Goal: Task Accomplishment & Management: Manage account settings

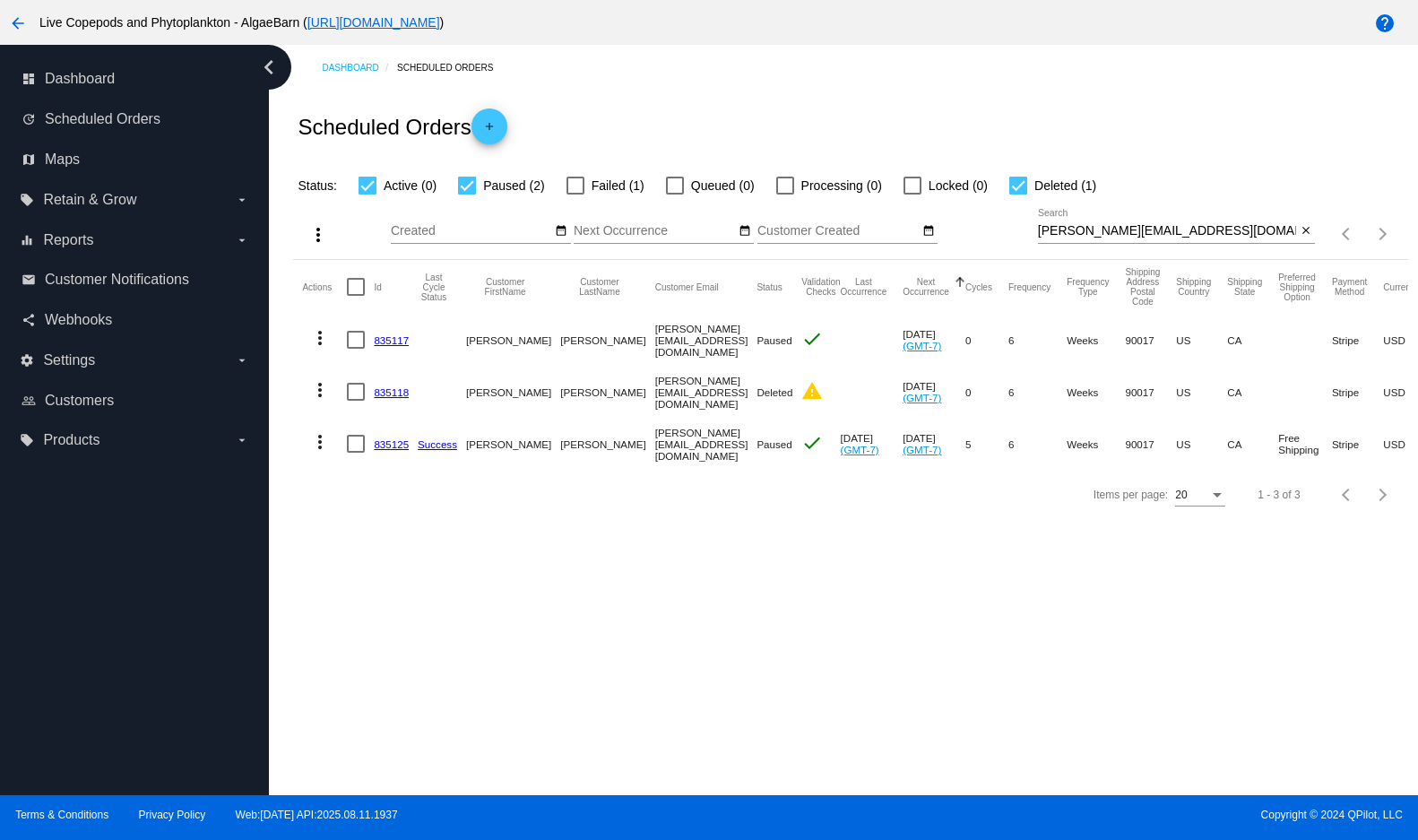
click at [1228, 238] on input "[PERSON_NAME][EMAIL_ADDRESS][DOMAIN_NAME]" at bounding box center [1167, 232] width 259 height 15
drag, startPoint x: 1228, startPoint y: 258, endPoint x: 1038, endPoint y: 263, distance: 190.1
click at [1039, 238] on input "[PERSON_NAME][EMAIL_ADDRESS][DOMAIN_NAME]" at bounding box center [1167, 232] width 259 height 15
paste input "[EMAIL_ADDRESS]"
type input "[EMAIL_ADDRESS][DOMAIN_NAME]"
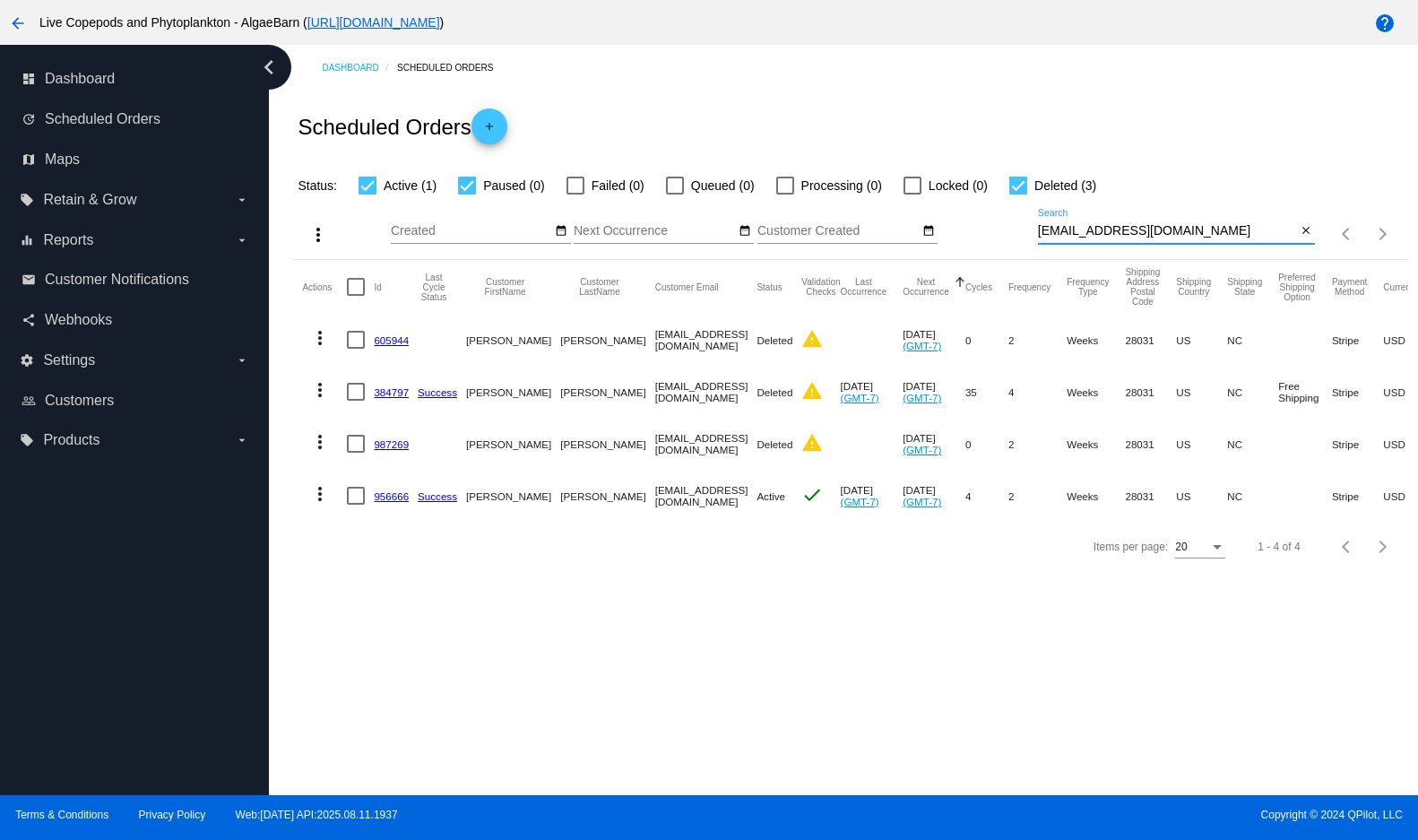
click at [382, 502] on link "956666" at bounding box center [391, 496] width 35 height 12
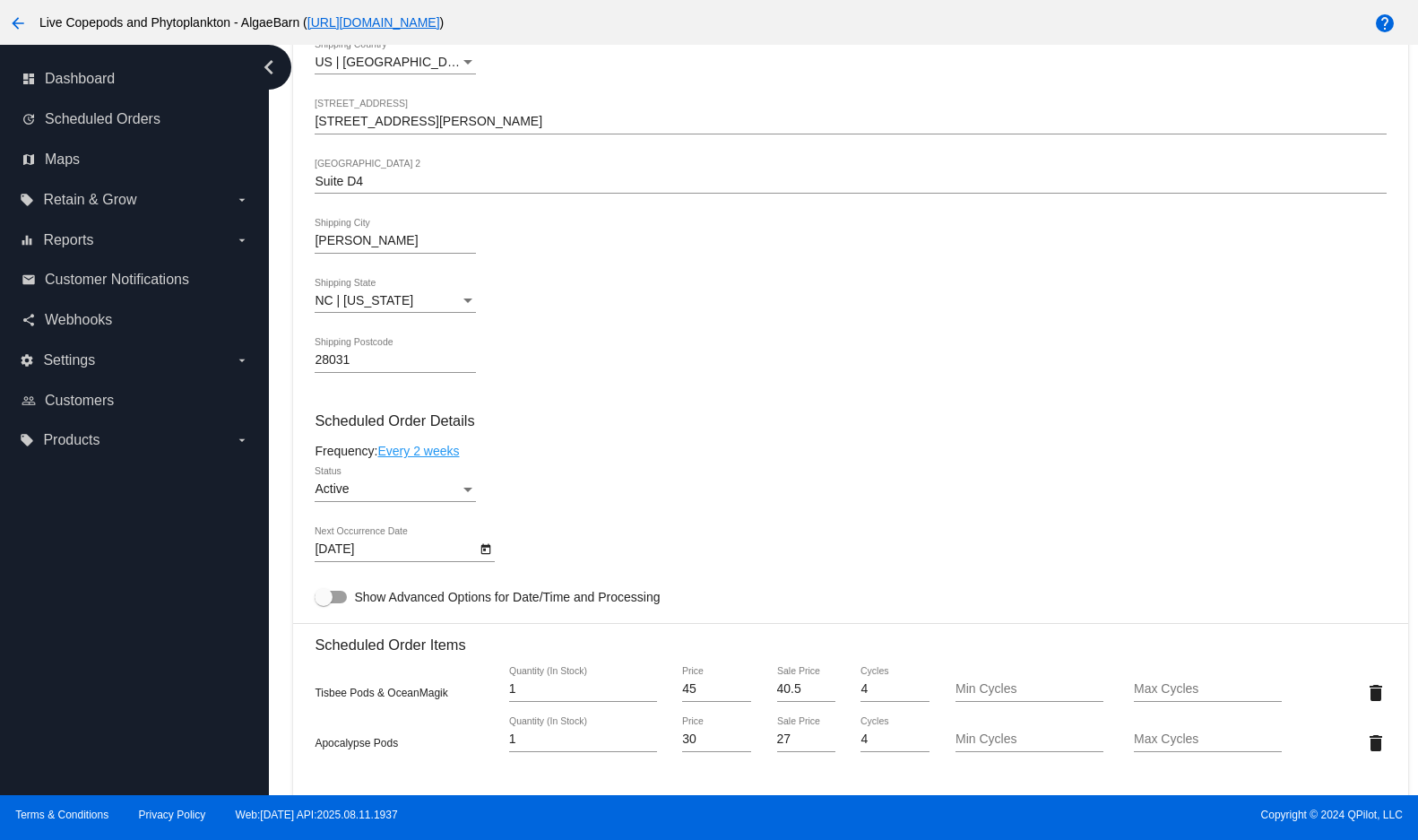
scroll to position [806, 0]
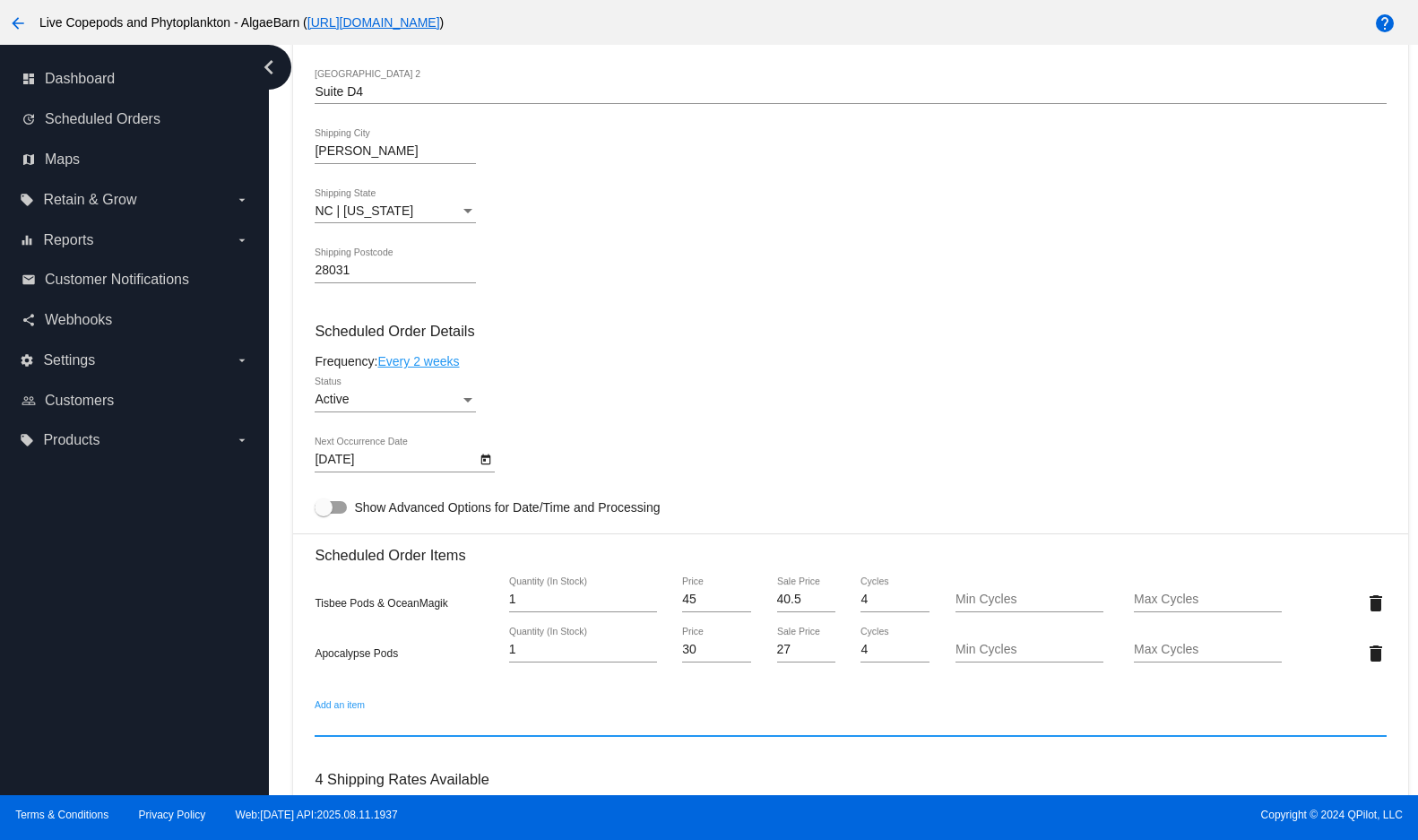
click at [595, 730] on input "Add an item" at bounding box center [849, 723] width 1071 height 15
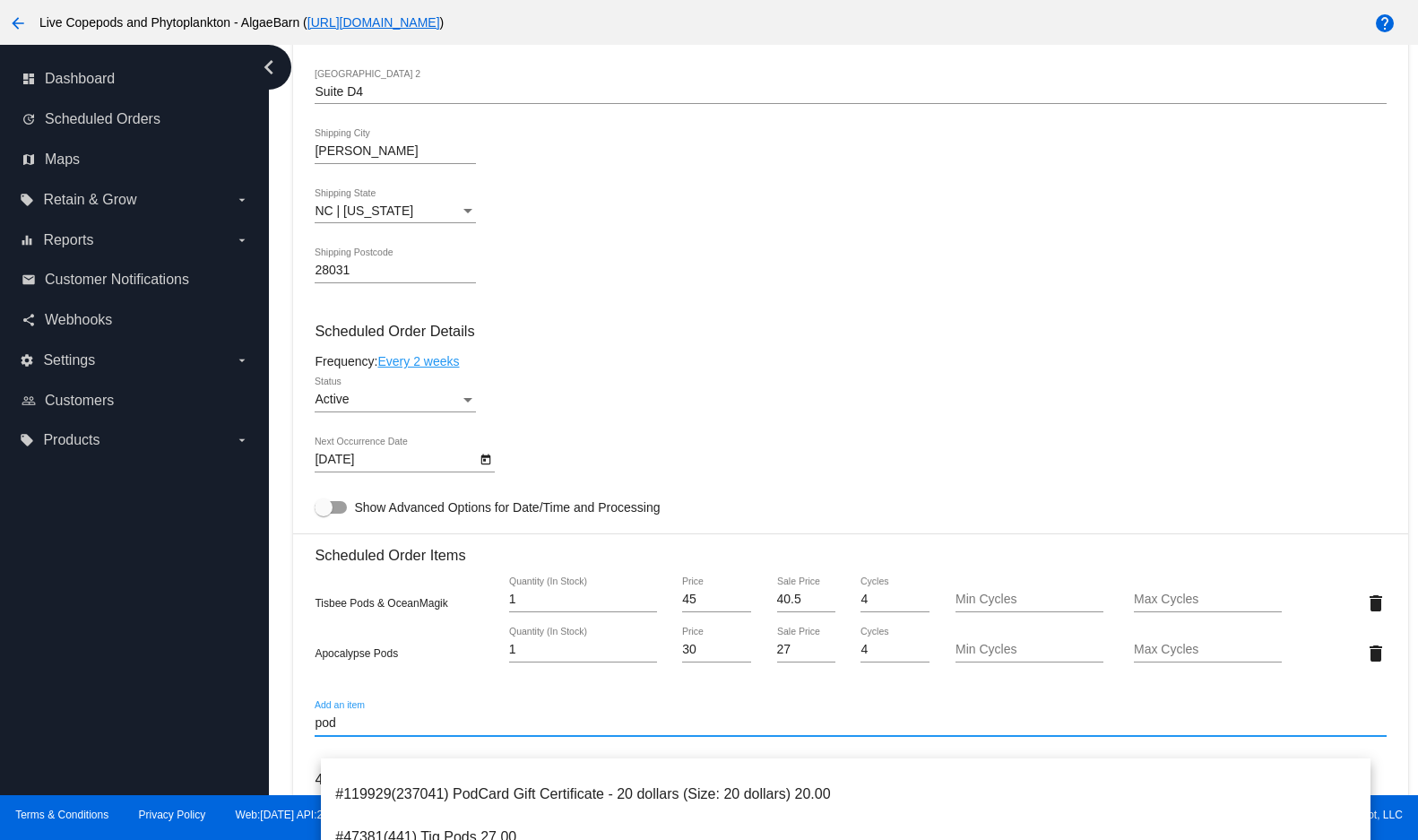
scroll to position [713, 0]
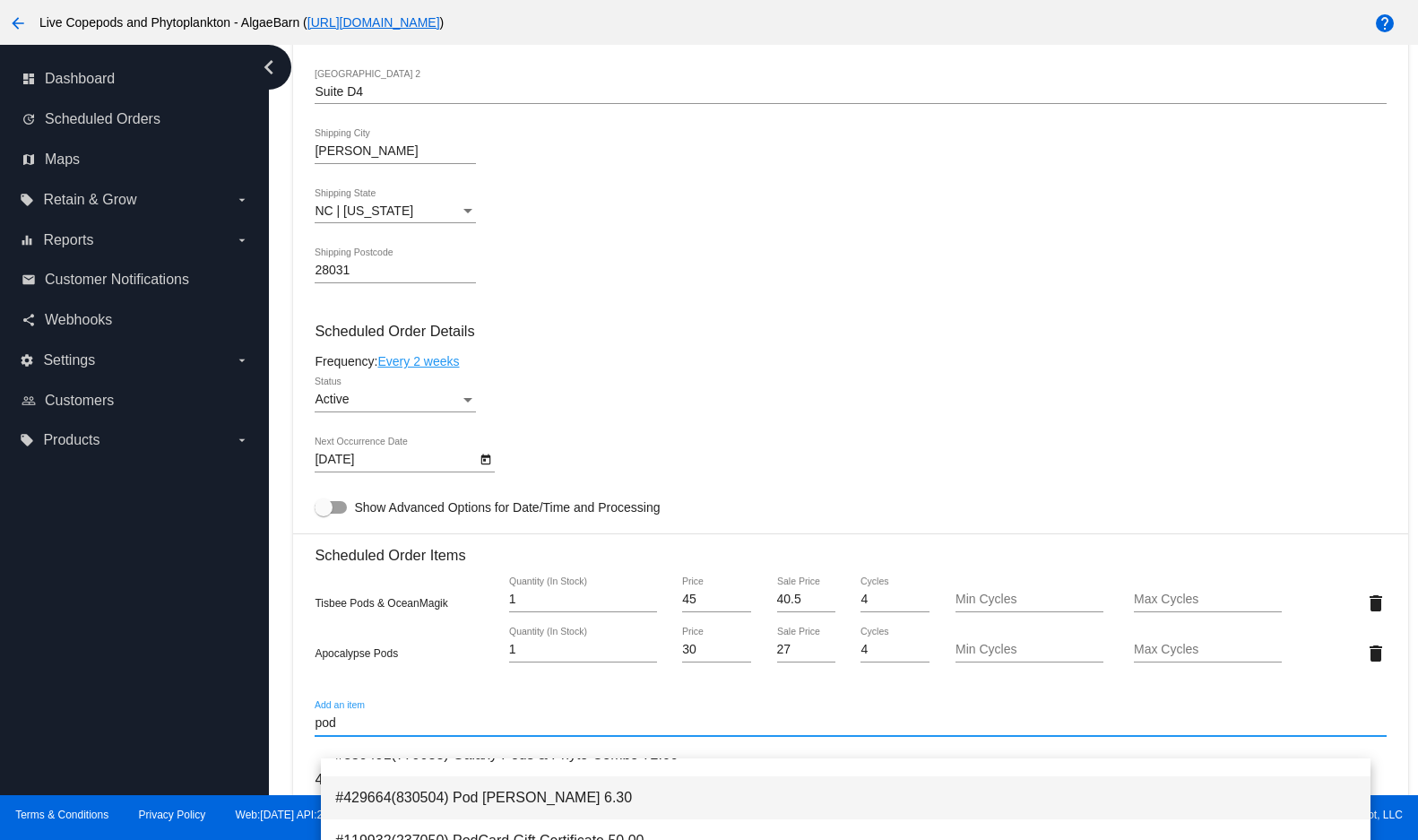
type input "pod"
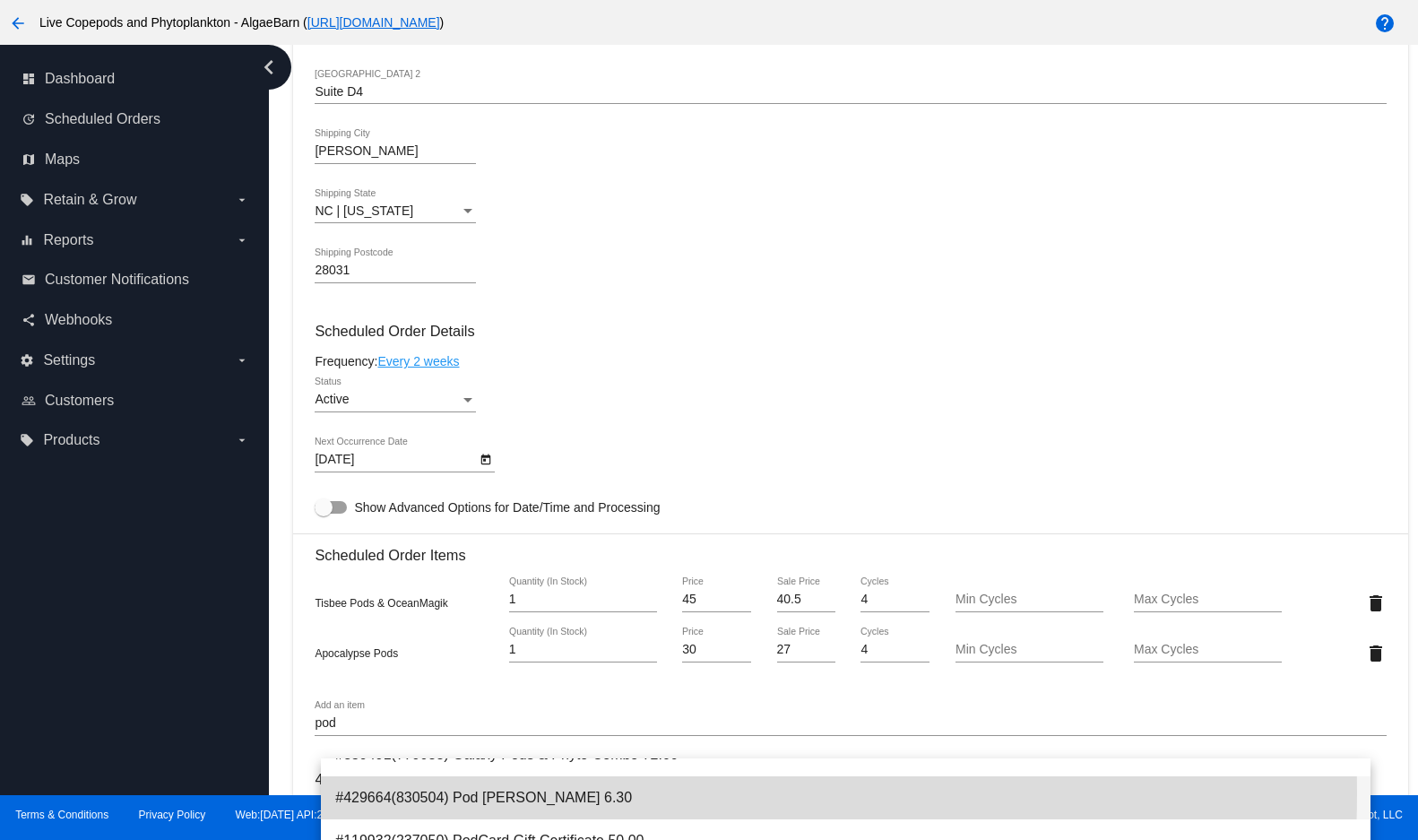
click at [527, 792] on span "#429664(830504) Pod [PERSON_NAME] 6.30" at bounding box center [845, 796] width 1020 height 43
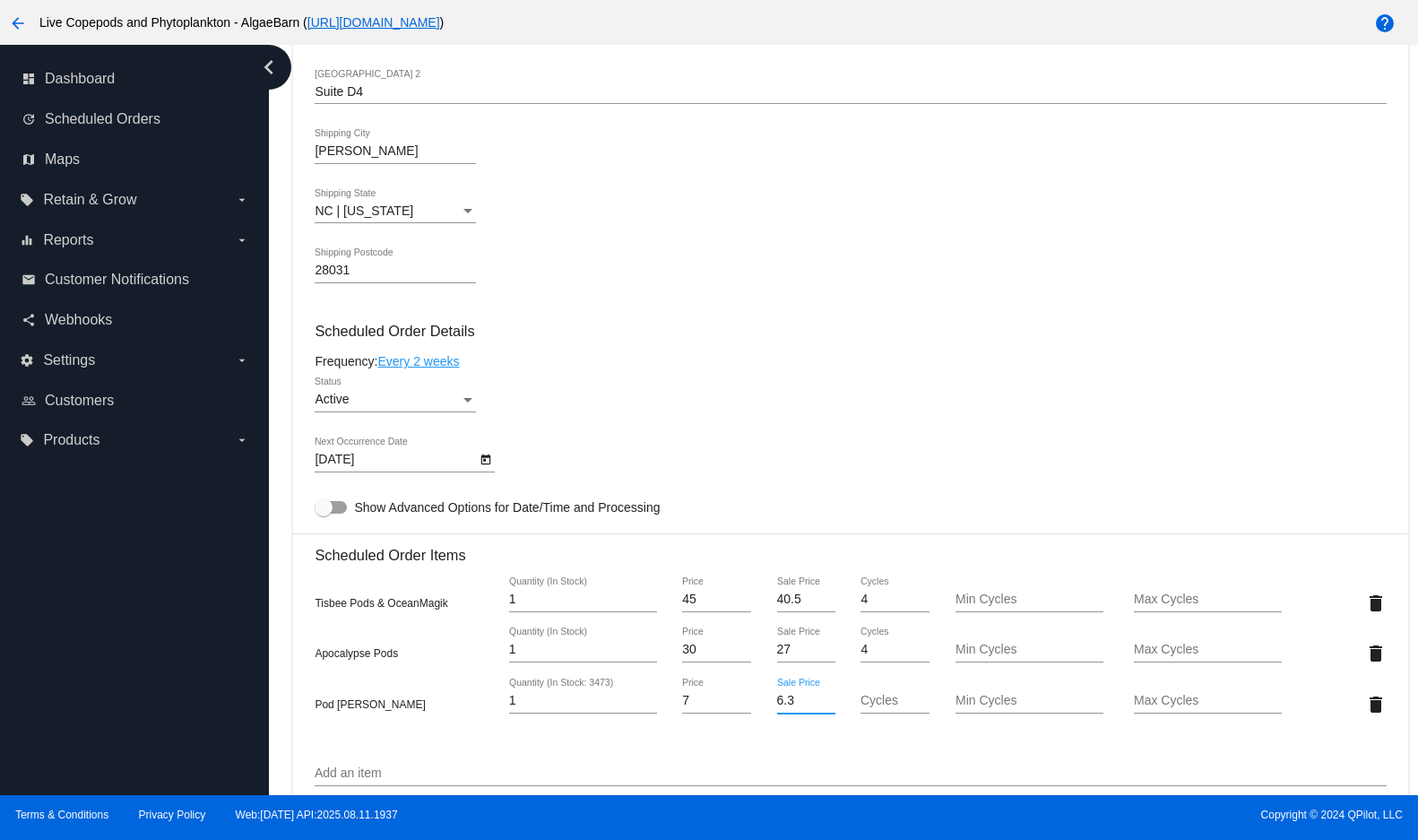
drag, startPoint x: 798, startPoint y: 721, endPoint x: 767, endPoint y: 725, distance: 31.3
click at [767, 725] on div "6.3 Sale Price" at bounding box center [806, 704] width 90 height 51
drag, startPoint x: 717, startPoint y: 719, endPoint x: 667, endPoint y: 727, distance: 50.6
click at [667, 727] on div "Pod [PERSON_NAME] 1 Quantity (In Stock: 3473) 7 Price Sale Price Cycles Min Cyc…" at bounding box center [849, 704] width 1071 height 51
click at [1143, 720] on mat-card "Customer 1094436: [PERSON_NAME] [EMAIL_ADDRESS][DOMAIN_NAME] Customer Shipping …" at bounding box center [850, 610] width 1114 height 1893
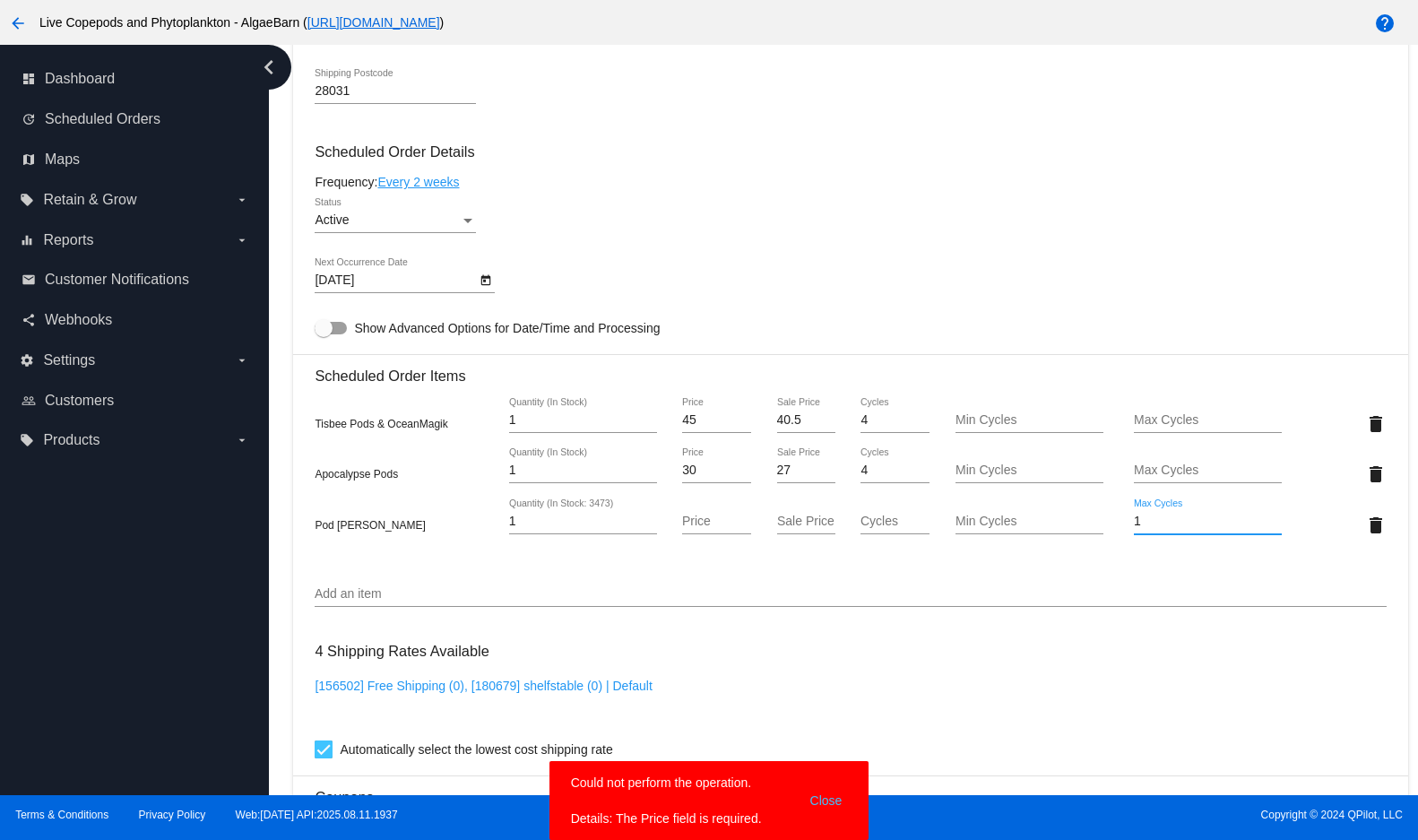
scroll to position [1075, 0]
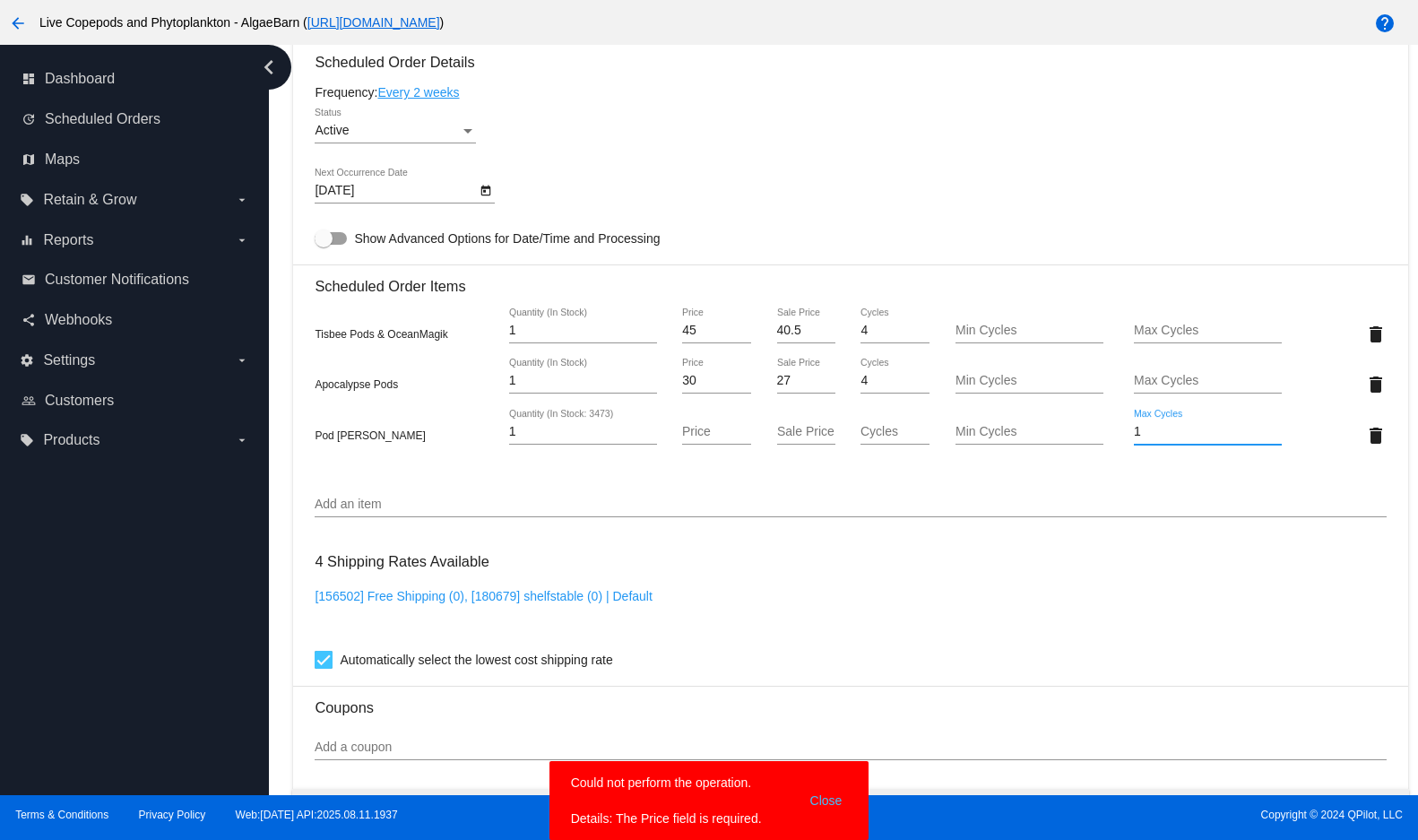
type input "1"
click at [829, 795] on button "Close" at bounding box center [826, 800] width 43 height 54
click at [722, 439] on input "Price" at bounding box center [717, 432] width 69 height 15
type input "7"
type input "0.00"
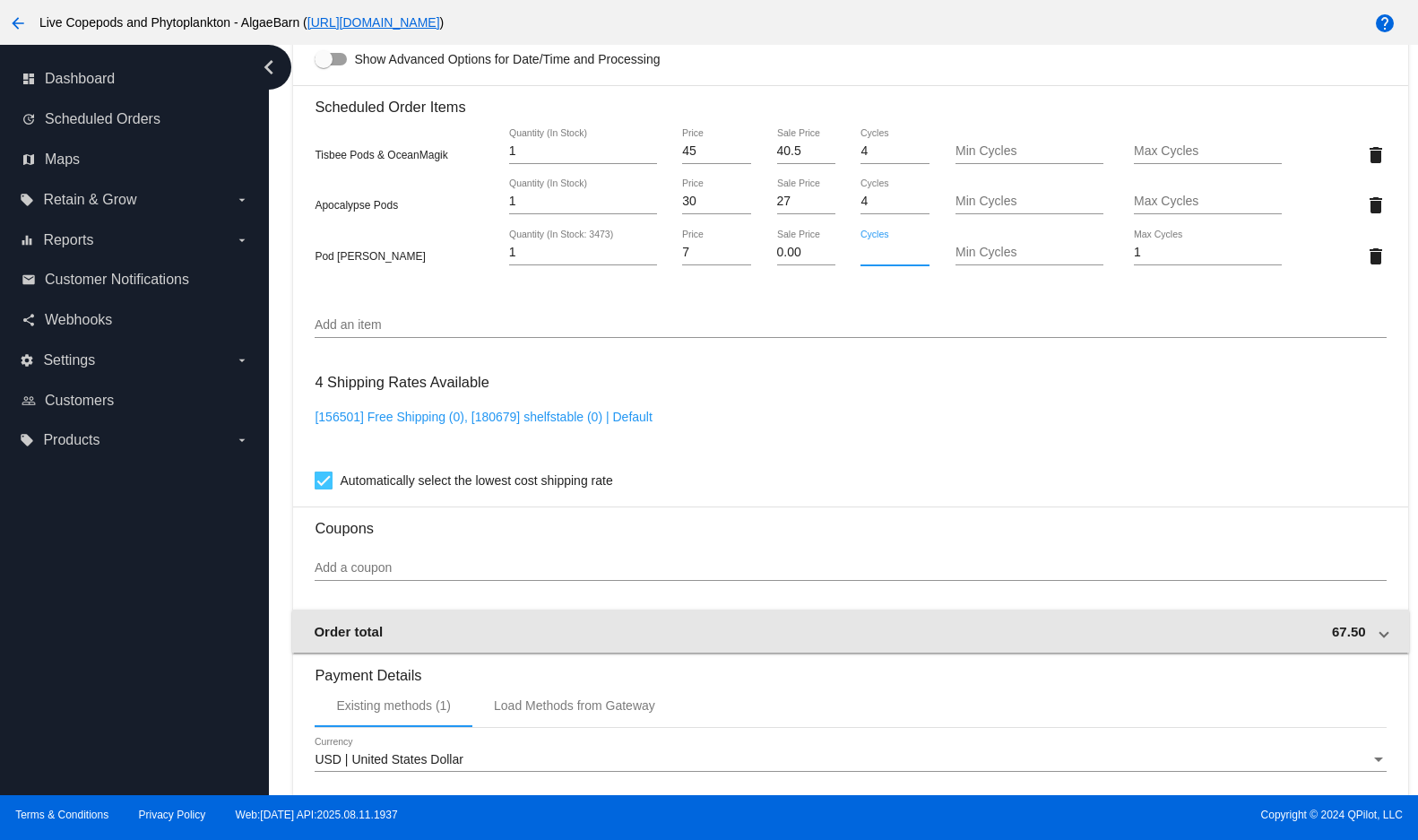
scroll to position [1588, 0]
